Goal: Transaction & Acquisition: Download file/media

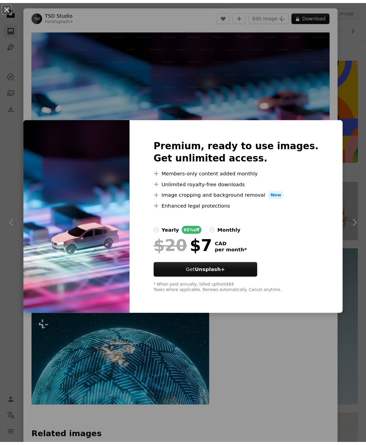
scroll to position [3073, 0]
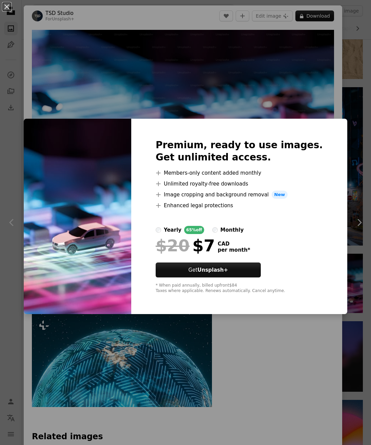
click at [352, 57] on div "An X shape Premium, ready to use images. Get unlimited access. A plus sign Memb…" at bounding box center [185, 222] width 371 height 445
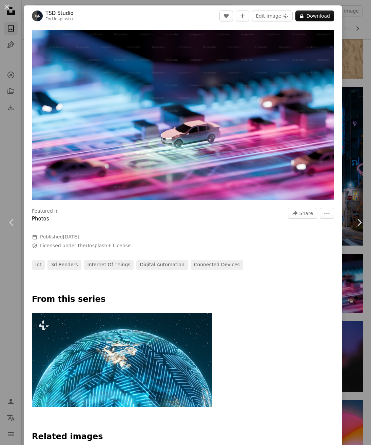
click at [352, 57] on div "An X shape Chevron left Chevron right TSD Studio For Unsplash+ A heart A plus s…" at bounding box center [185, 222] width 371 height 445
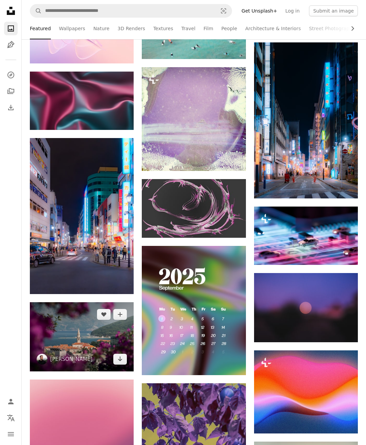
click at [111, 332] on img at bounding box center [82, 336] width 104 height 69
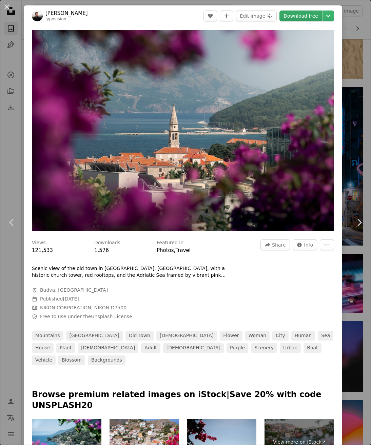
click at [298, 12] on link "Download free" at bounding box center [301, 16] width 43 height 11
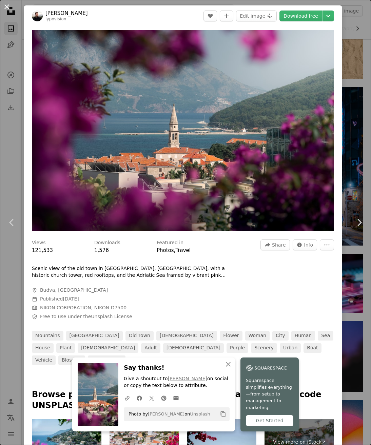
click at [7, 7] on button "An X shape" at bounding box center [7, 7] width 8 height 8
